Goal: Task Accomplishment & Management: Manage account settings

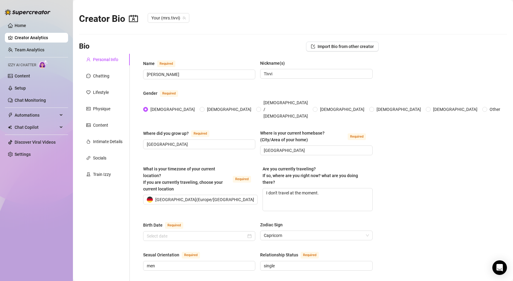
radio input "true"
type input "[DATE]"
click at [23, 75] on link "Content" at bounding box center [22, 75] width 15 height 5
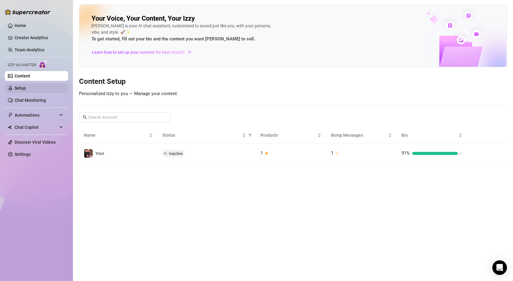
click at [26, 90] on link "Setup" at bounding box center [20, 88] width 11 height 5
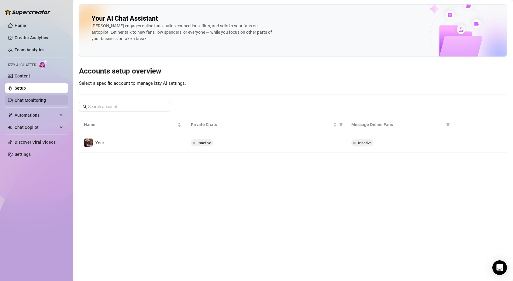
click at [31, 99] on link "Chat Monitoring" at bounding box center [30, 100] width 31 height 5
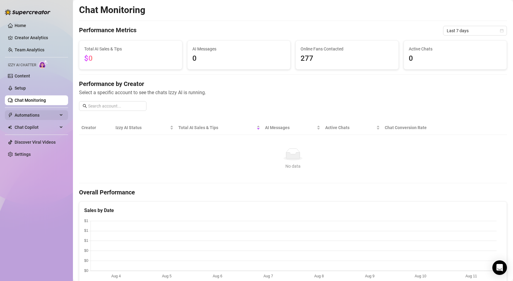
click at [36, 114] on span "Automations" at bounding box center [36, 115] width 43 height 10
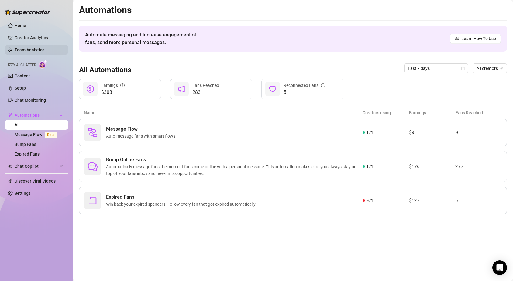
click at [34, 49] on link "Team Analytics" at bounding box center [30, 49] width 30 height 5
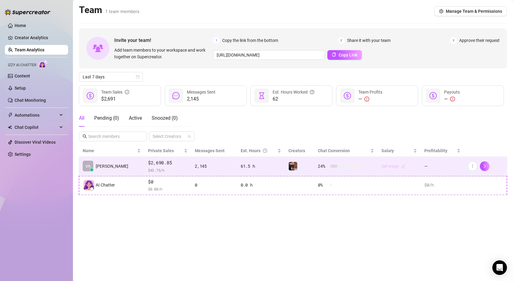
click at [386, 166] on link "Set wage" at bounding box center [393, 166] width 24 height 5
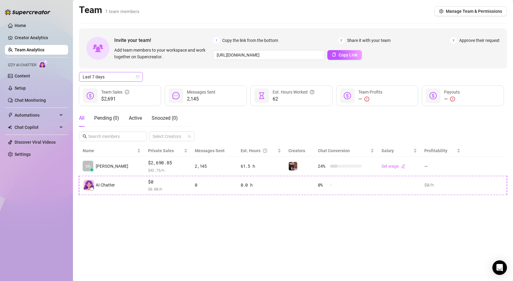
click at [138, 76] on icon "calendar" at bounding box center [137, 76] width 3 height 3
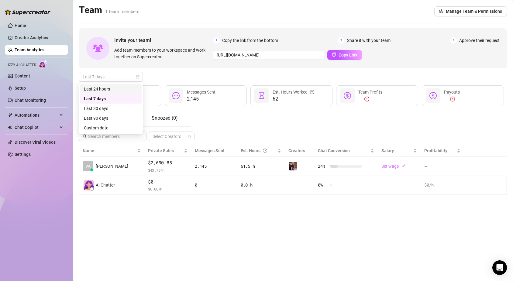
click at [109, 88] on div "Last 24 hours" at bounding box center [111, 89] width 54 height 7
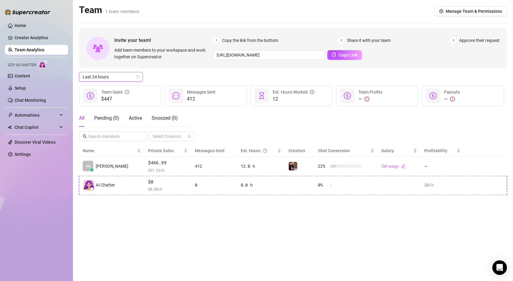
click at [142, 76] on div "Last 24 hours" at bounding box center [111, 77] width 64 height 10
click at [112, 100] on div "Last 7 days" at bounding box center [111, 98] width 54 height 7
click at [139, 78] on div "Last 7 days" at bounding box center [111, 77] width 64 height 10
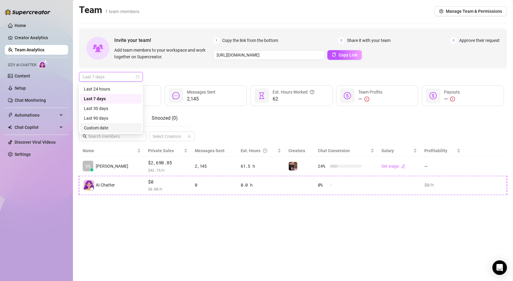
click at [115, 125] on div "Custom date" at bounding box center [111, 128] width 54 height 7
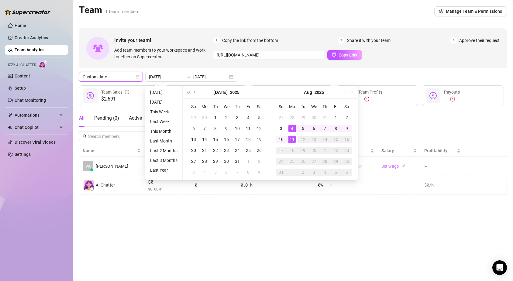
click at [124, 78] on span "Custom date" at bounding box center [111, 76] width 56 height 9
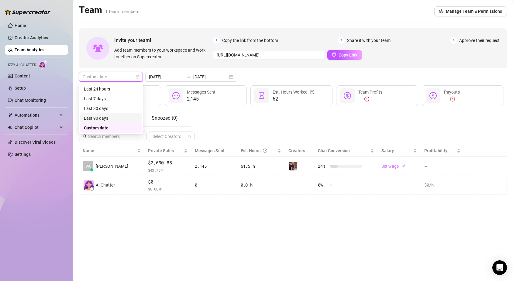
click at [105, 118] on div "Last 90 days" at bounding box center [111, 118] width 54 height 7
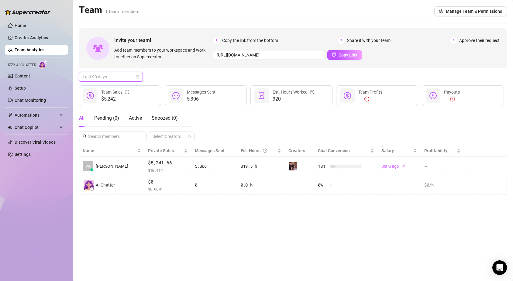
click at [136, 74] on span "Last 90 days" at bounding box center [111, 76] width 56 height 9
click at [109, 97] on div "Last 7 days" at bounding box center [111, 98] width 54 height 7
